Goal: Transaction & Acquisition: Purchase product/service

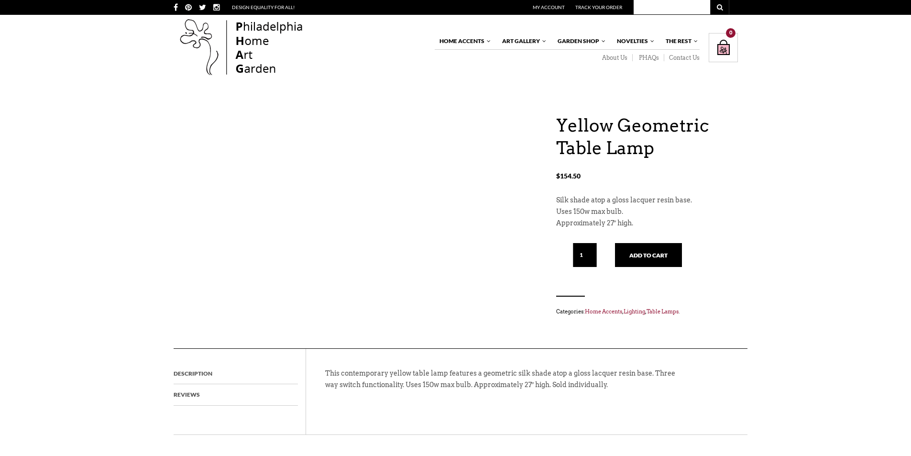
drag, startPoint x: 303, startPoint y: 194, endPoint x: 187, endPoint y: 161, distance: 120.8
click at [187, 161] on div "Yellow Geometric Table Lamp $ 154.50 Yellow Geometric Table Lamp $ 154.50 Silk …" at bounding box center [456, 231] width 564 height 234
click at [328, 194] on div "Yellow Geometric Table Lamp $ 154.50 Yellow Geometric Table Lamp $ 154.50 Silk …" at bounding box center [456, 231] width 564 height 234
